Goal: Task Accomplishment & Management: Complete application form

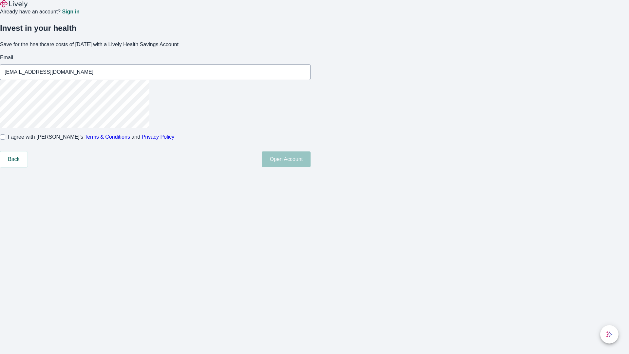
click at [5, 140] on input "I agree with Lively’s Terms & Conditions and Privacy Policy" at bounding box center [2, 136] width 5 height 5
checkbox input "true"
click at [310, 167] on button "Open Account" at bounding box center [286, 159] width 49 height 16
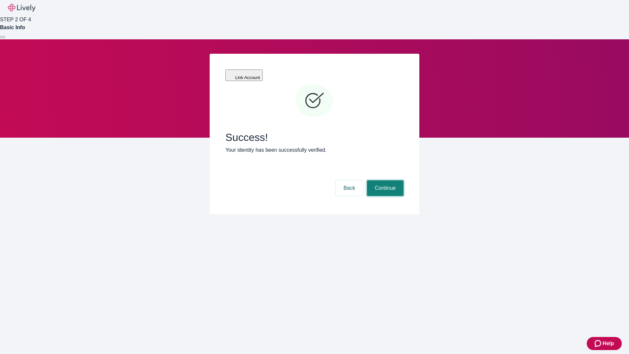
click at [384, 180] on button "Continue" at bounding box center [385, 188] width 37 height 16
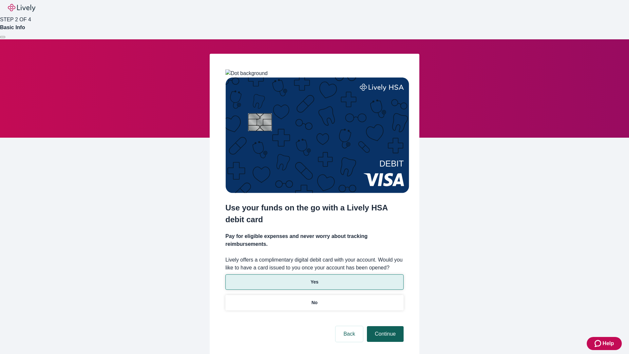
click at [314, 299] on p "No" at bounding box center [314, 302] width 6 height 7
click at [384, 326] on button "Continue" at bounding box center [385, 334] width 37 height 16
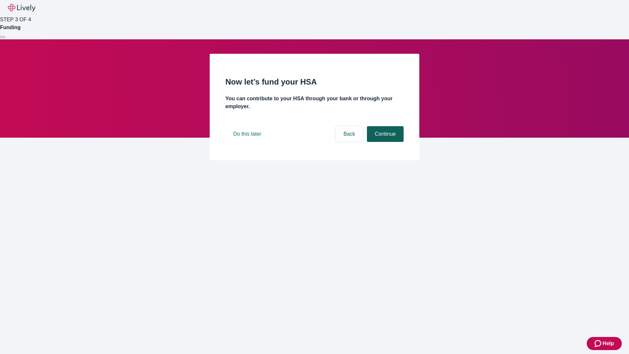
click at [384, 142] on button "Continue" at bounding box center [385, 134] width 37 height 16
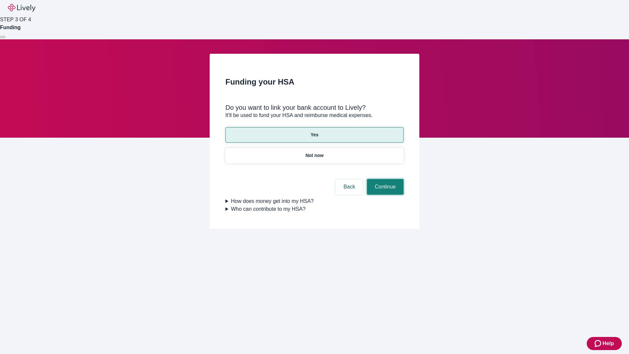
click at [384, 179] on button "Continue" at bounding box center [385, 187] width 37 height 16
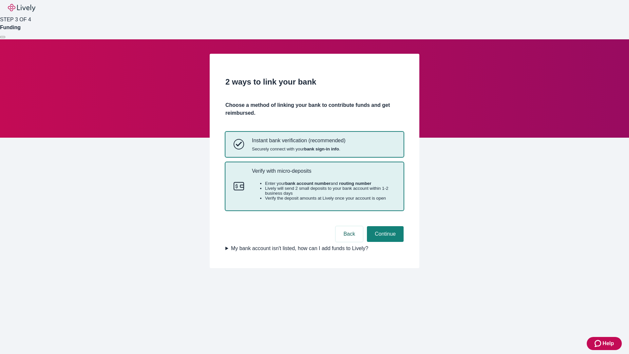
click at [323, 174] on p "Verify with micro-deposits" at bounding box center [323, 171] width 143 height 6
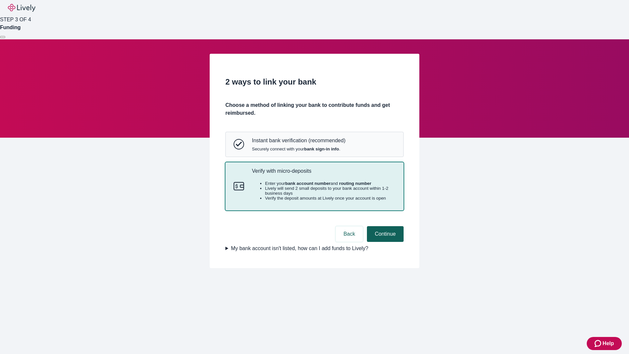
click at [384, 242] on button "Continue" at bounding box center [385, 234] width 37 height 16
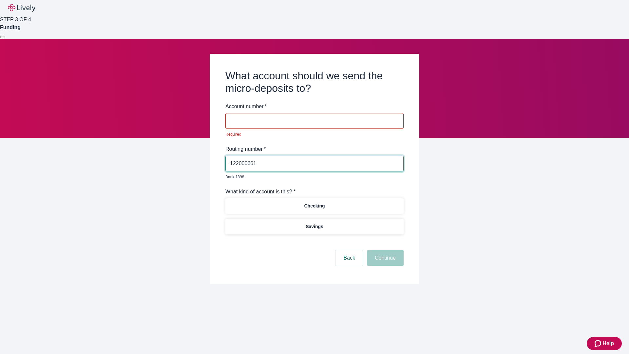
type input "122000661"
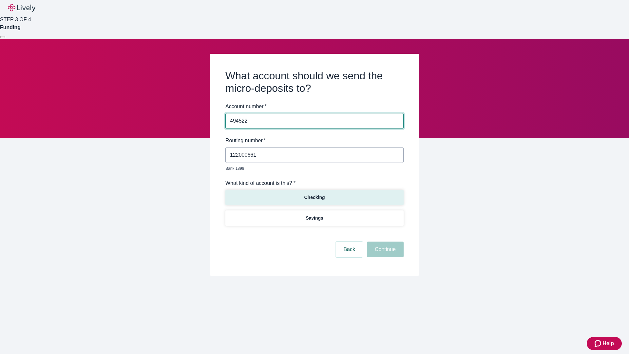
type input "494522"
click at [314, 194] on p "Checking" at bounding box center [314, 197] width 21 height 7
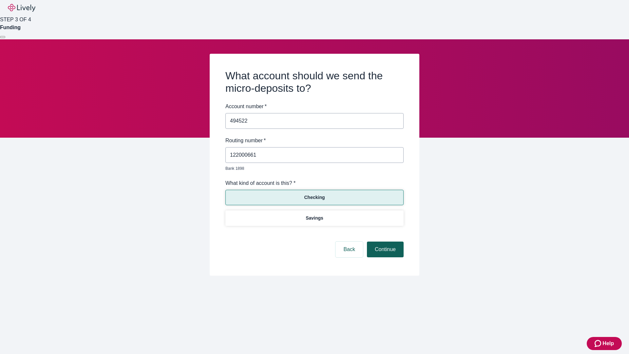
click at [384, 242] on button "Continue" at bounding box center [385, 249] width 37 height 16
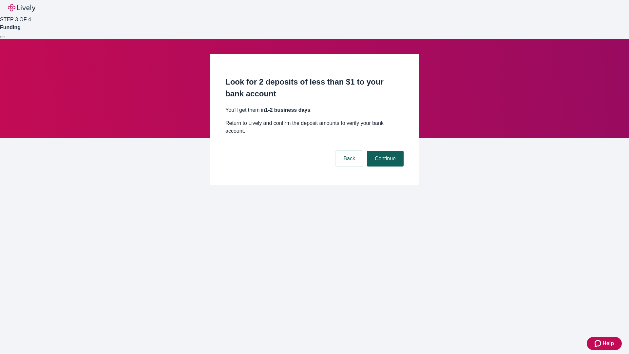
click at [384, 151] on button "Continue" at bounding box center [385, 159] width 37 height 16
